Goal: Feedback & Contribution: Submit feedback/report problem

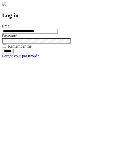
type input "**********"
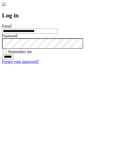
click at [14, 59] on input "******" at bounding box center [8, 56] width 12 height 5
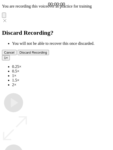
type input "**********"
